Goal: Information Seeking & Learning: Learn about a topic

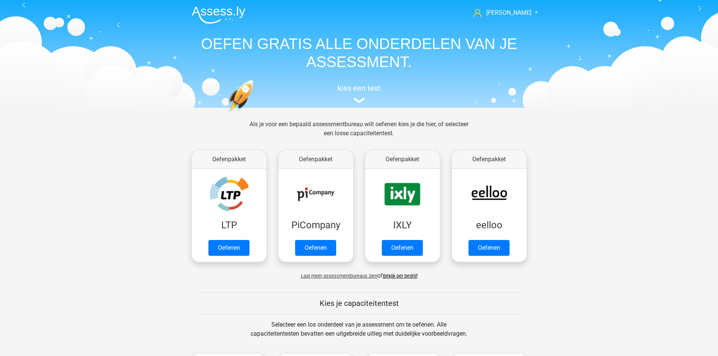
scroll to position [320, 0]
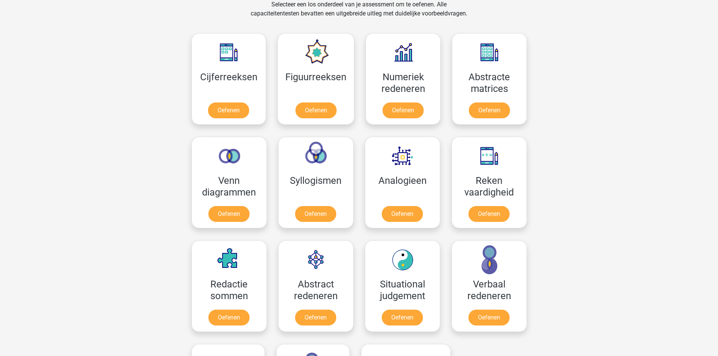
click at [572, 189] on div "[PERSON_NAME] [EMAIL_ADDRESS][DOMAIN_NAME] Nederlands English" at bounding box center [359, 277] width 718 height 1195
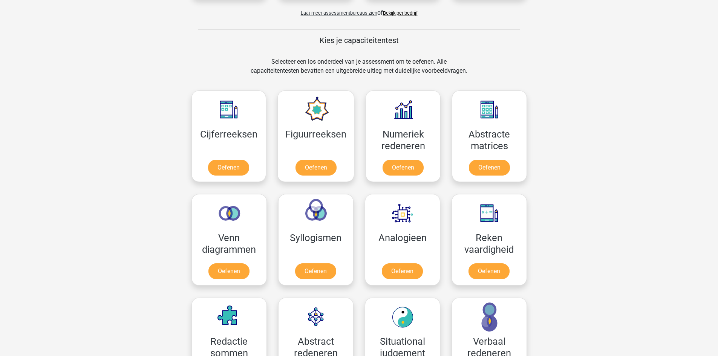
scroll to position [264, 0]
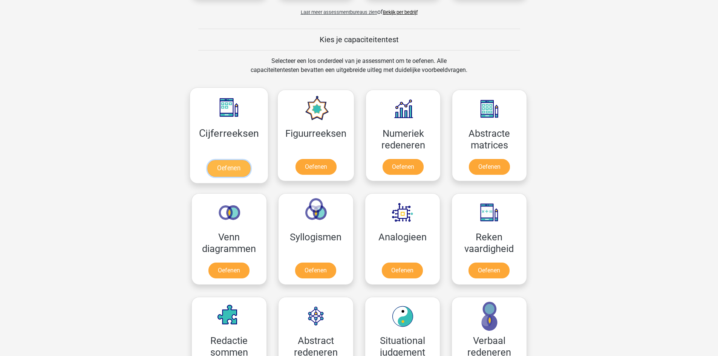
click at [250, 160] on link "Oefenen" at bounding box center [228, 168] width 43 height 17
click at [249, 166] on link "Oefenen" at bounding box center [228, 168] width 43 height 17
click at [326, 160] on link "Oefenen" at bounding box center [315, 168] width 43 height 17
click at [422, 160] on link "Oefenen" at bounding box center [402, 168] width 43 height 17
click at [511, 160] on link "Oefenen" at bounding box center [489, 168] width 43 height 17
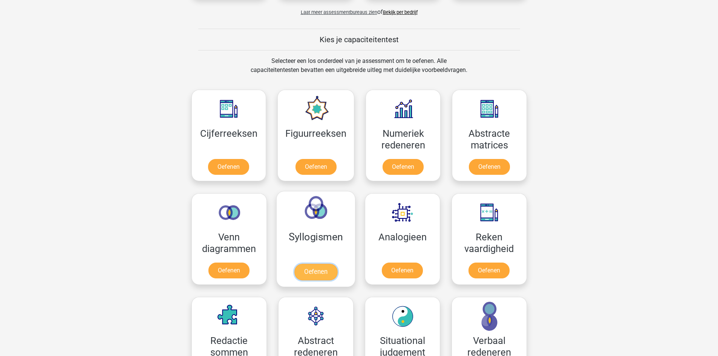
click at [297, 264] on link "Oefenen" at bounding box center [315, 272] width 43 height 17
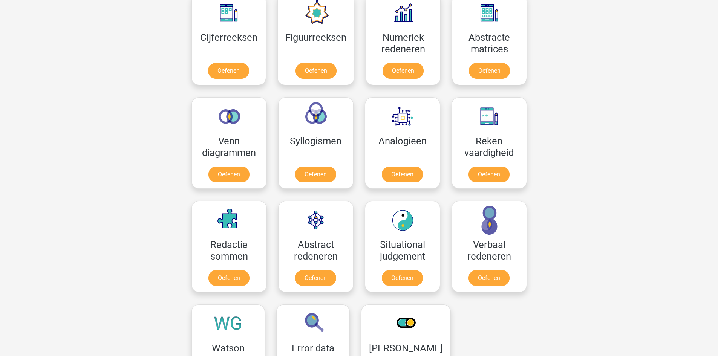
scroll to position [377, 0]
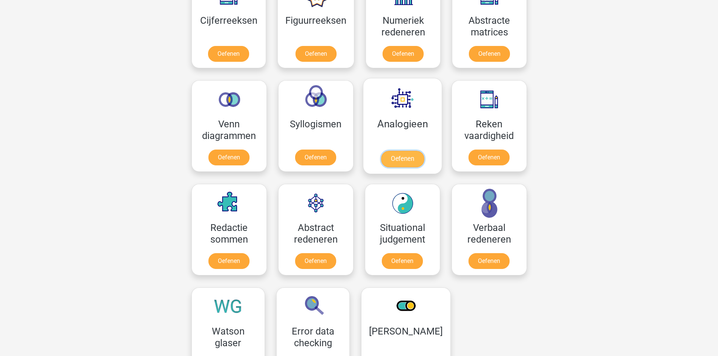
click at [386, 151] on link "Oefenen" at bounding box center [402, 159] width 43 height 17
click at [395, 151] on link "Oefenen" at bounding box center [402, 159] width 43 height 17
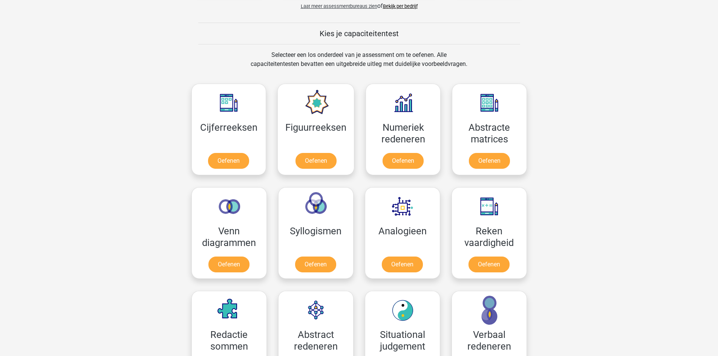
scroll to position [226, 0]
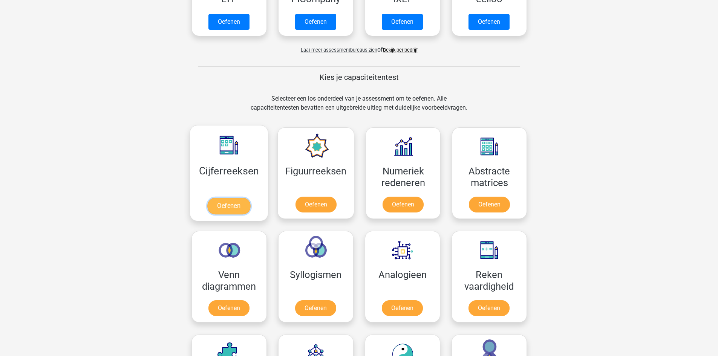
click at [223, 198] on link "Oefenen" at bounding box center [228, 206] width 43 height 17
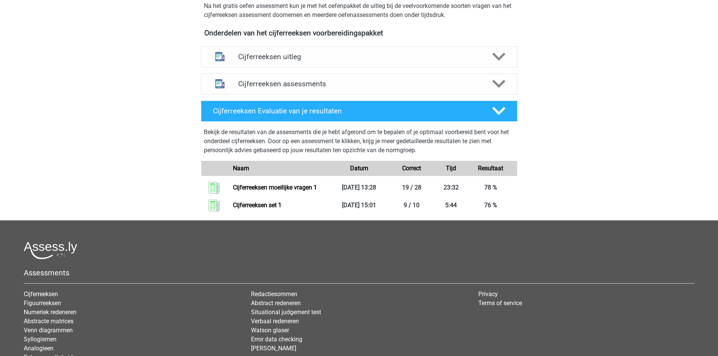
scroll to position [254, 0]
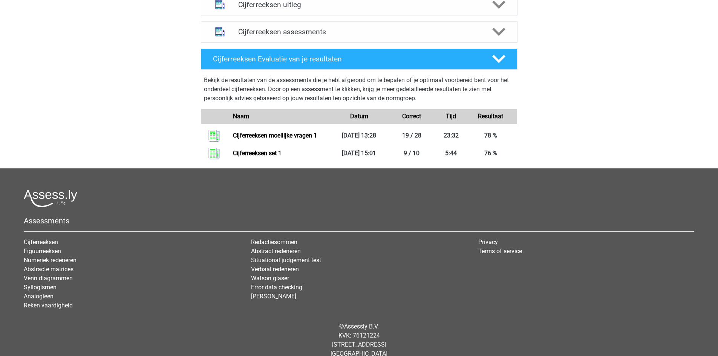
scroll to position [329, 0]
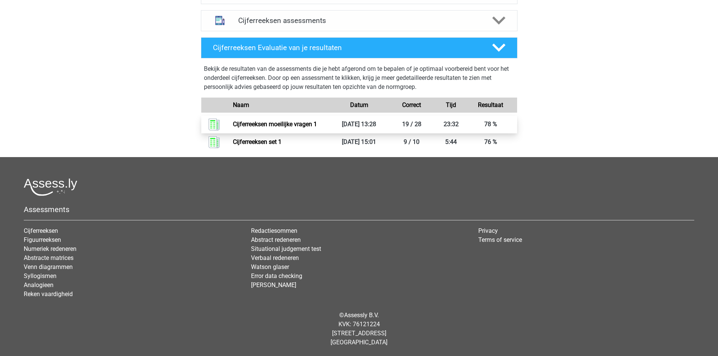
click at [259, 121] on link "Cijferreeksen moeilijke vragen 1" at bounding box center [275, 124] width 84 height 7
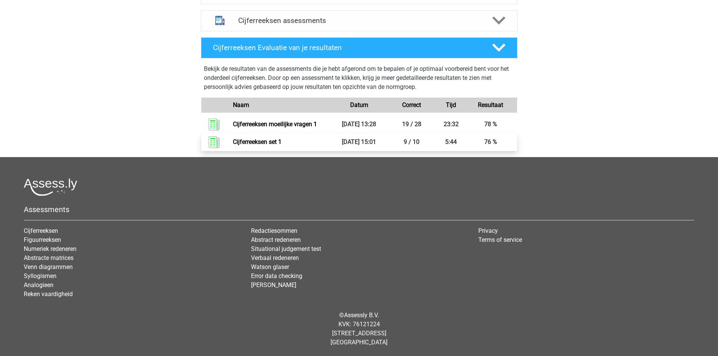
click at [275, 145] on link "Cijferreeksen set 1" at bounding box center [257, 141] width 49 height 7
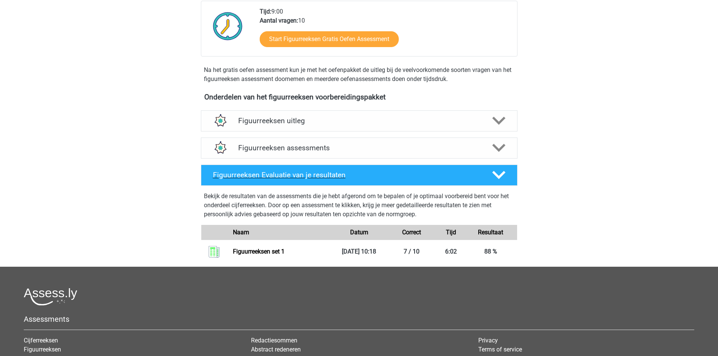
scroll to position [226, 0]
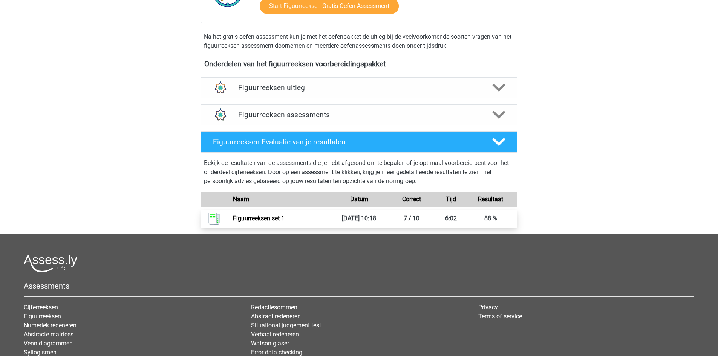
click at [284, 215] on link "Figuurreeksen set 1" at bounding box center [259, 218] width 52 height 7
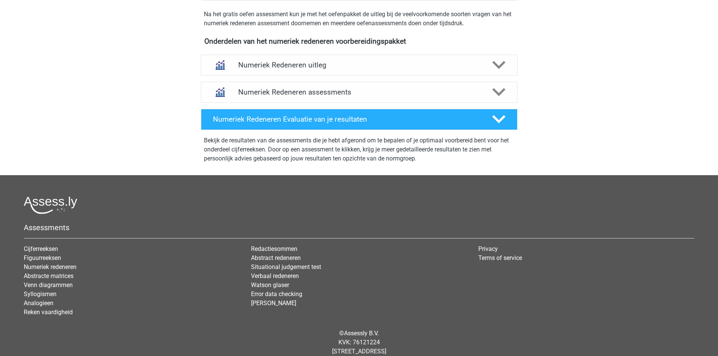
scroll to position [285, 0]
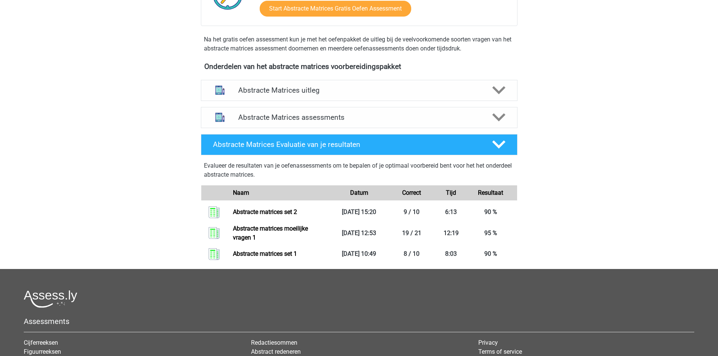
scroll to position [264, 0]
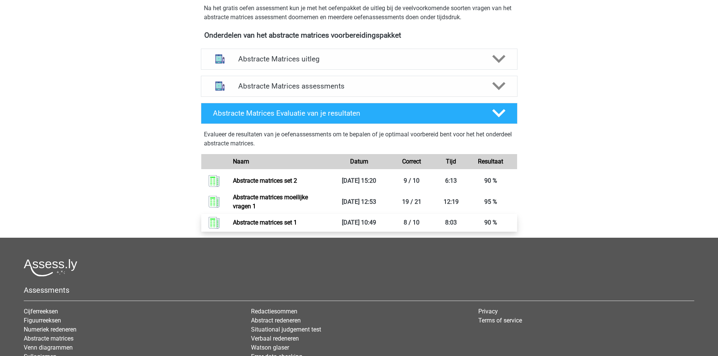
click at [282, 221] on link "Abstracte matrices set 1" at bounding box center [265, 222] width 64 height 7
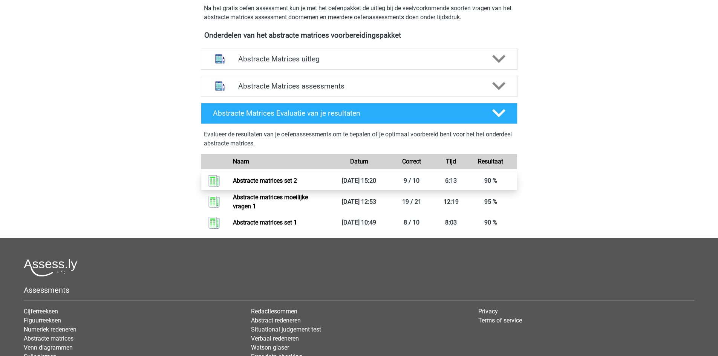
click at [286, 184] on link "Abstracte matrices set 2" at bounding box center [265, 180] width 64 height 7
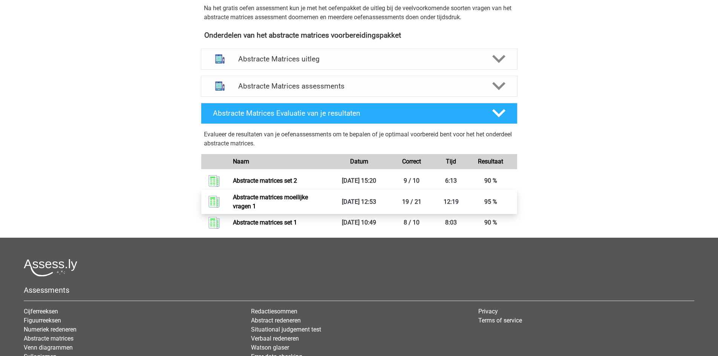
click at [294, 204] on link "Abstracte matrices moeilijke vragen 1" at bounding box center [270, 202] width 75 height 16
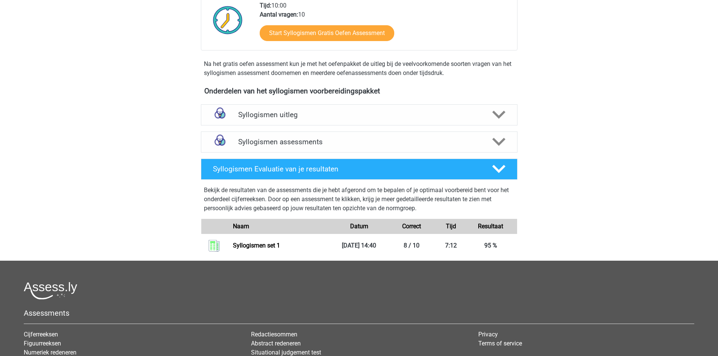
scroll to position [188, 0]
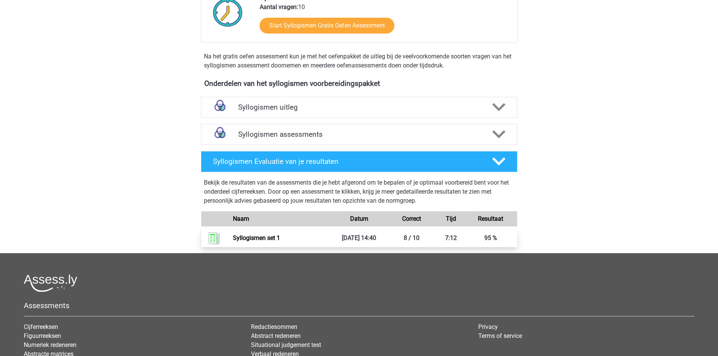
click at [268, 242] on link "Syllogismen set 1" at bounding box center [256, 237] width 47 height 7
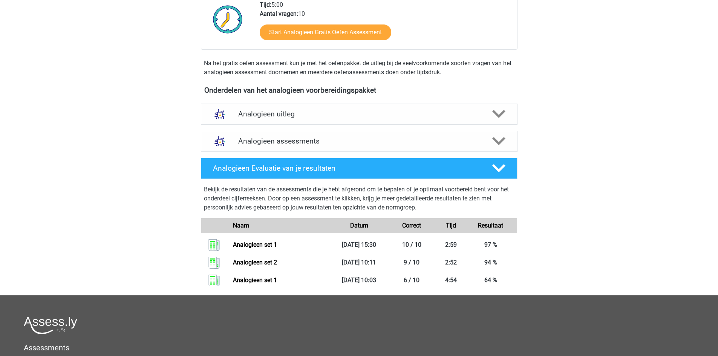
scroll to position [226, 0]
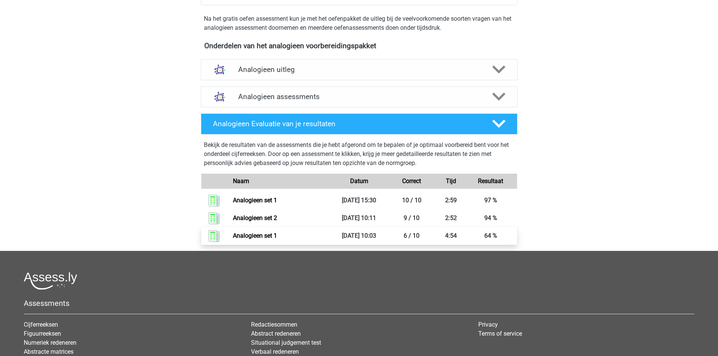
click at [270, 239] on link "Analogieen set 1" at bounding box center [255, 235] width 44 height 7
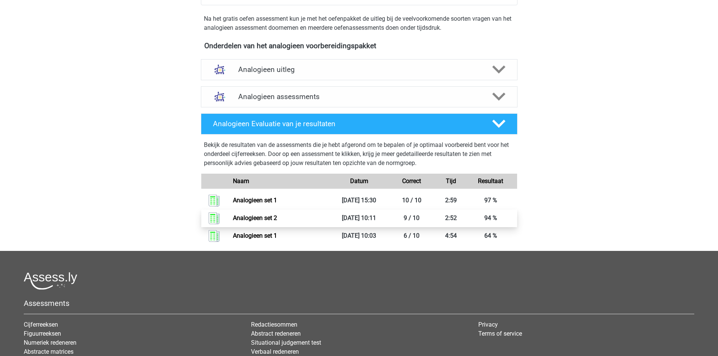
click at [277, 214] on link "Analogieen set 2" at bounding box center [255, 217] width 44 height 7
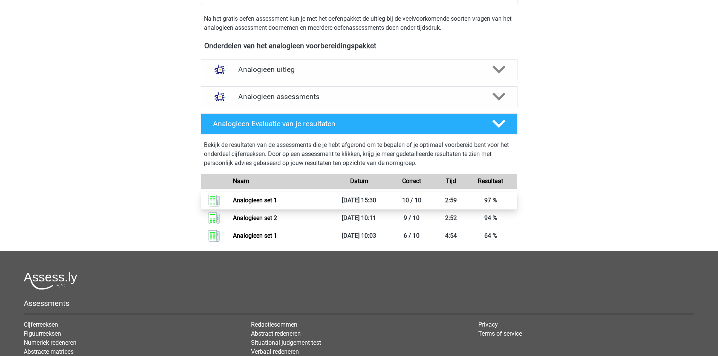
click at [277, 200] on link "Analogieen set 1" at bounding box center [255, 200] width 44 height 7
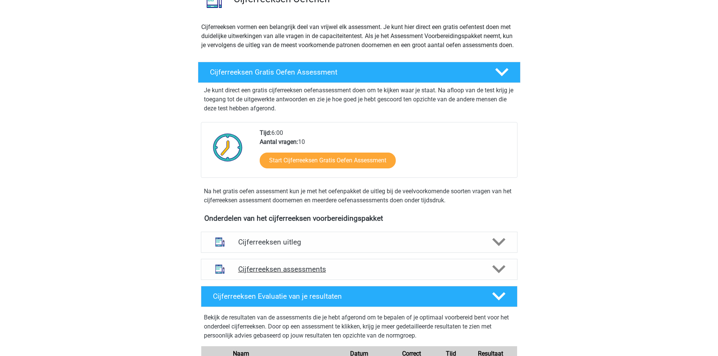
scroll to position [226, 0]
